Goal: Task Accomplishment & Management: Manage account settings

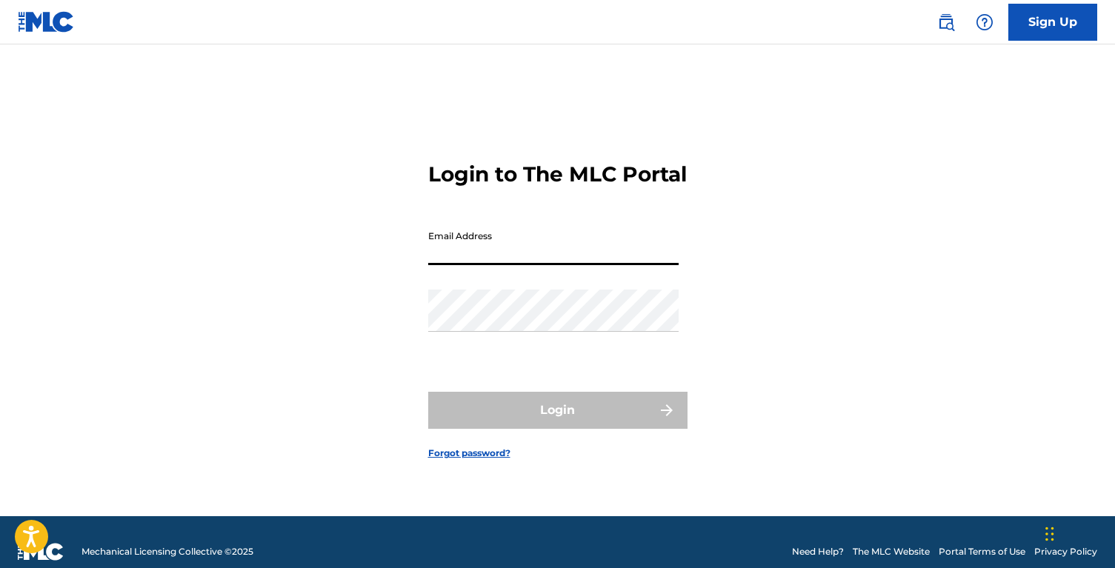
click at [507, 260] on input "Email Address" at bounding box center [553, 244] width 250 height 42
type input "[EMAIL_ADDRESS][DOMAIN_NAME]"
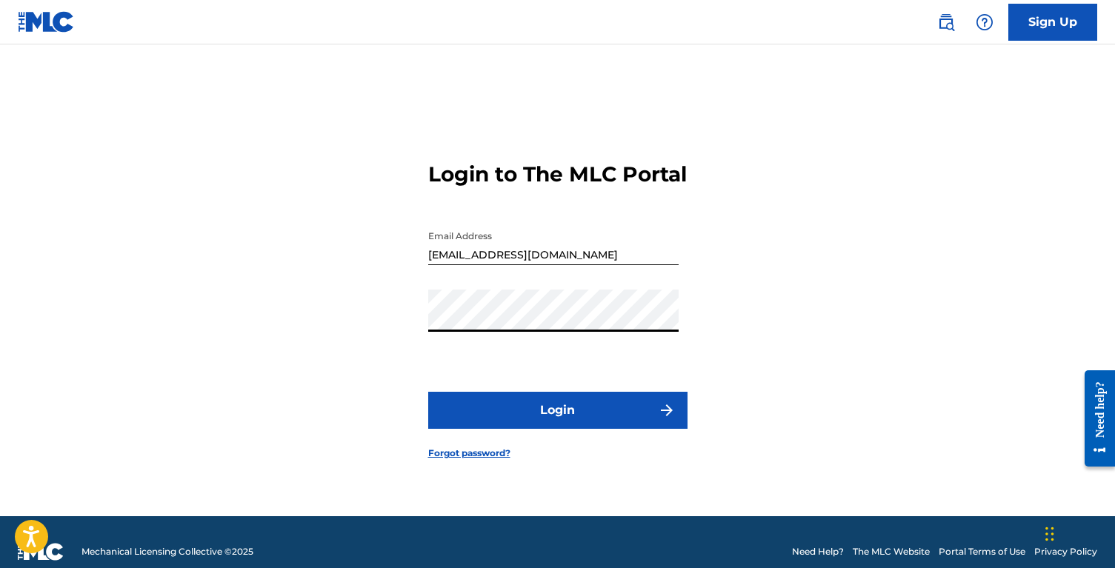
click at [428, 392] on button "Login" at bounding box center [557, 410] width 259 height 37
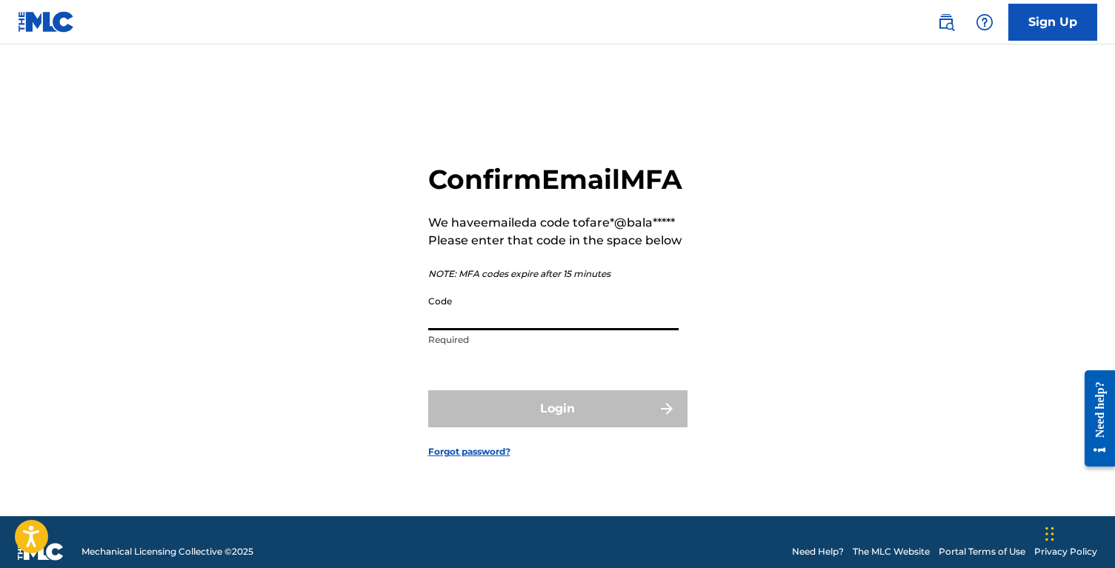
click at [461, 314] on input "Code" at bounding box center [553, 309] width 250 height 42
paste input "938119"
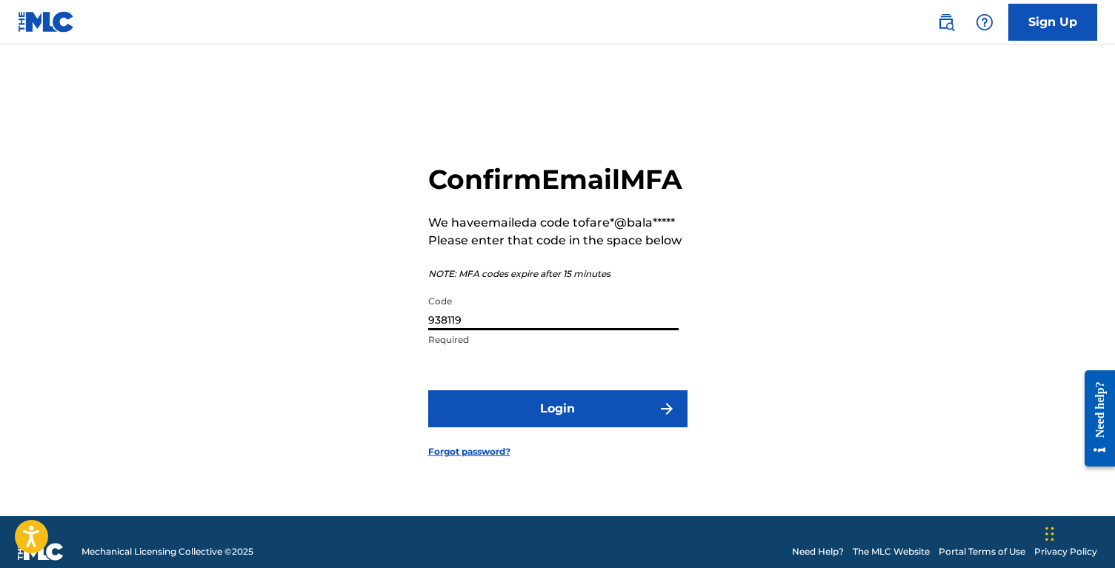
type input "938119"
click at [428, 390] on button "Login" at bounding box center [557, 408] width 259 height 37
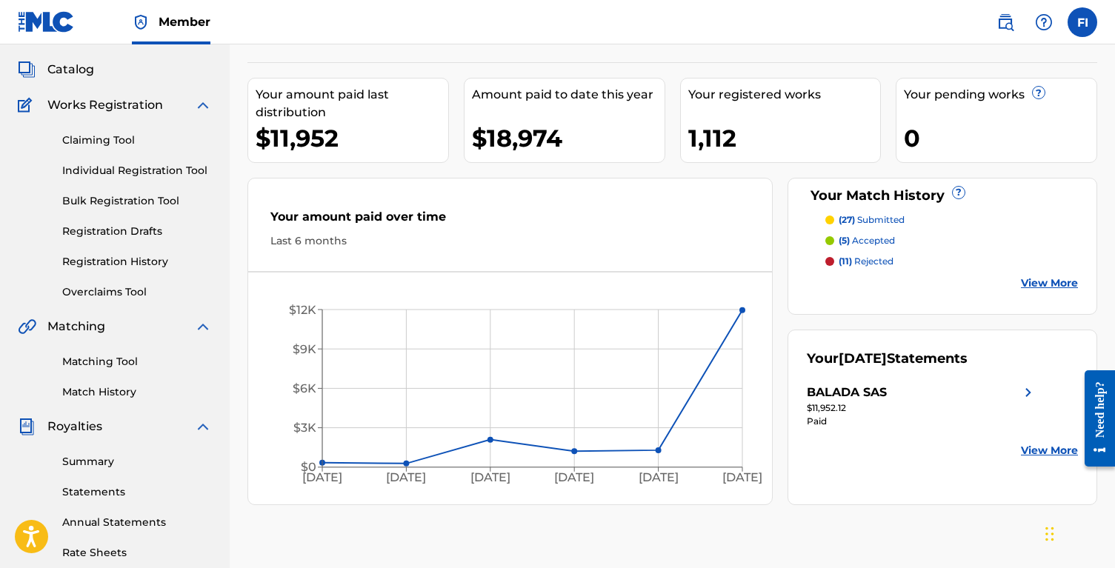
scroll to position [79, 0]
click at [94, 384] on link "Match History" at bounding box center [137, 392] width 150 height 16
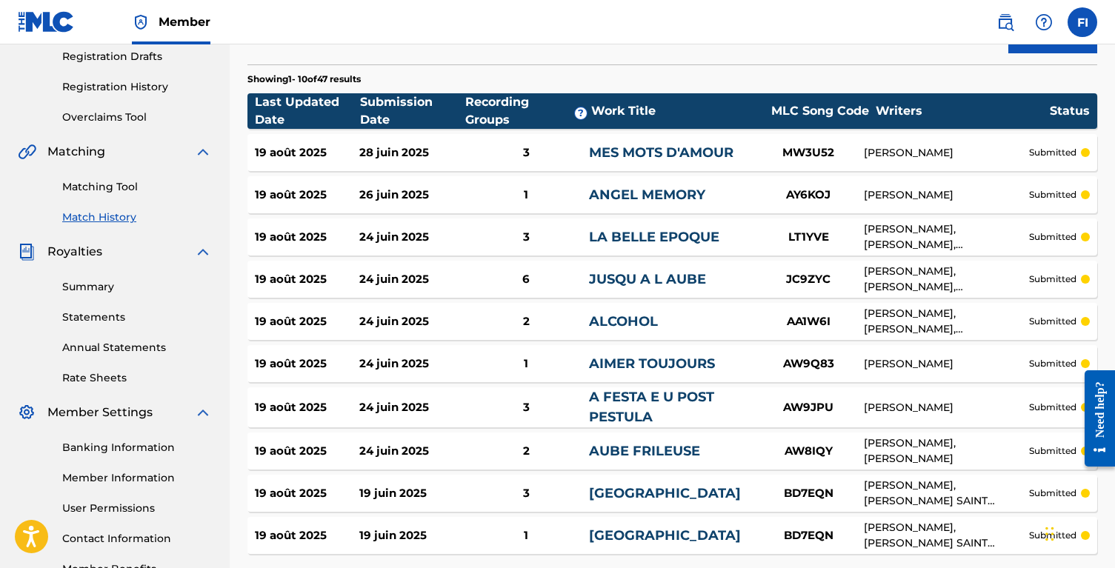
scroll to position [358, 0]
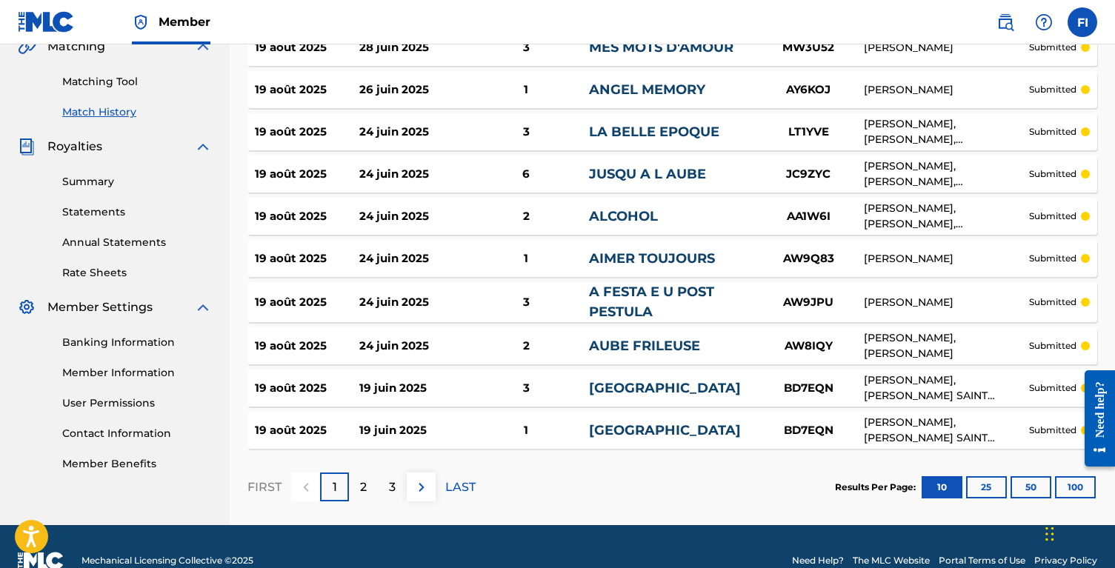
click at [1044, 480] on button "50" at bounding box center [1030, 487] width 41 height 22
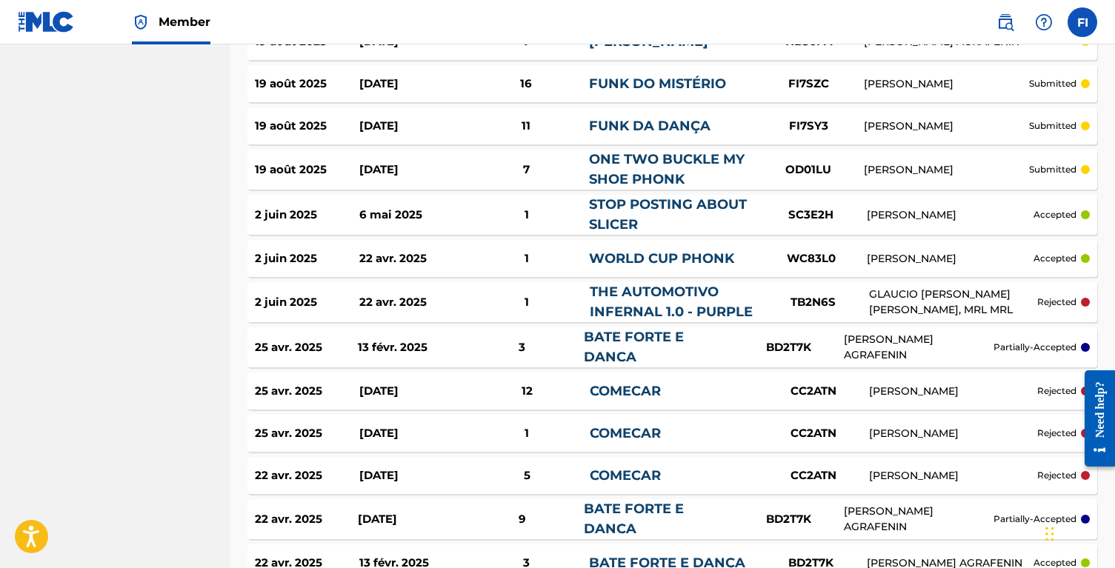
scroll to position [1352, 0]
